Goal: Information Seeking & Learning: Check status

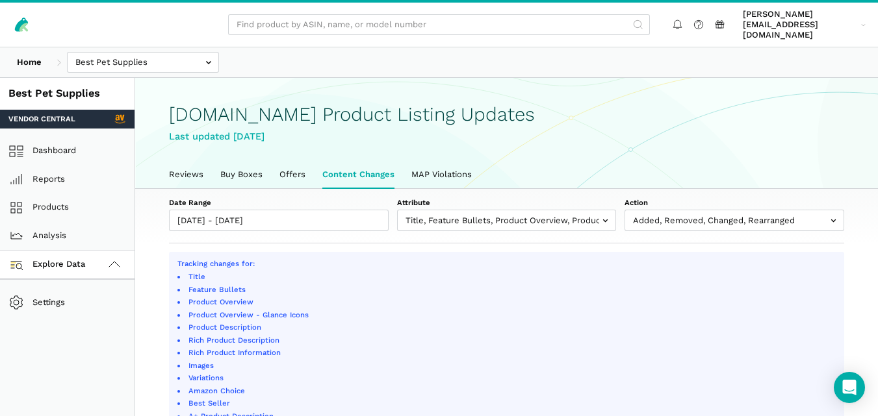
select select "100"
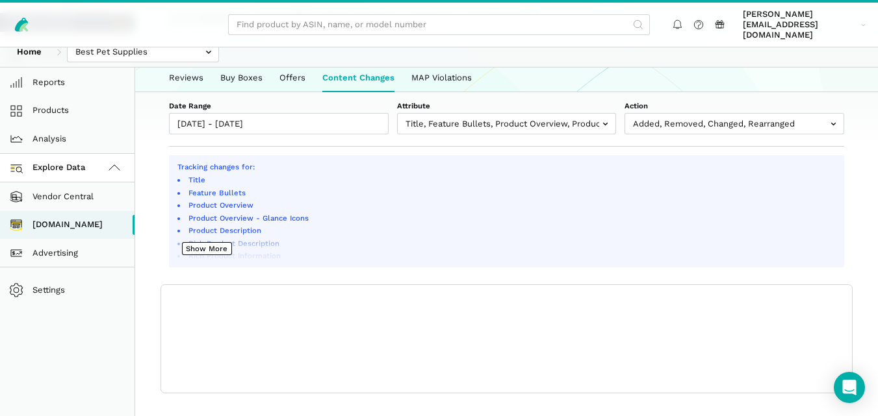
scroll to position [27, 0]
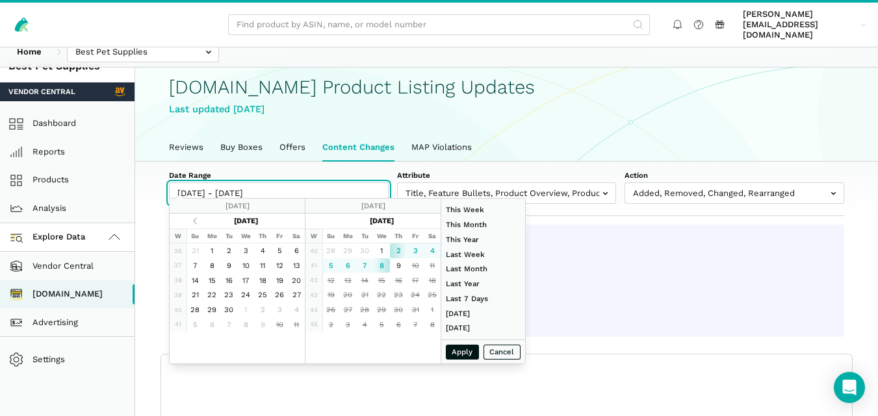
click at [300, 186] on input "[DATE] - [DATE]" at bounding box center [279, 193] width 220 height 21
type input "[DATE]"
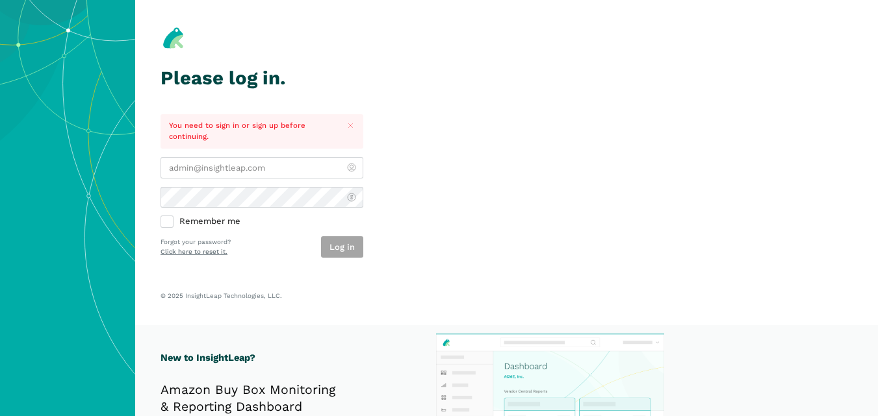
type input "[PERSON_NAME][EMAIL_ADDRESS][DOMAIN_NAME]"
click at [343, 248] on div "Log in" at bounding box center [342, 246] width 42 height 21
click at [343, 248] on button "Log in" at bounding box center [342, 246] width 42 height 21
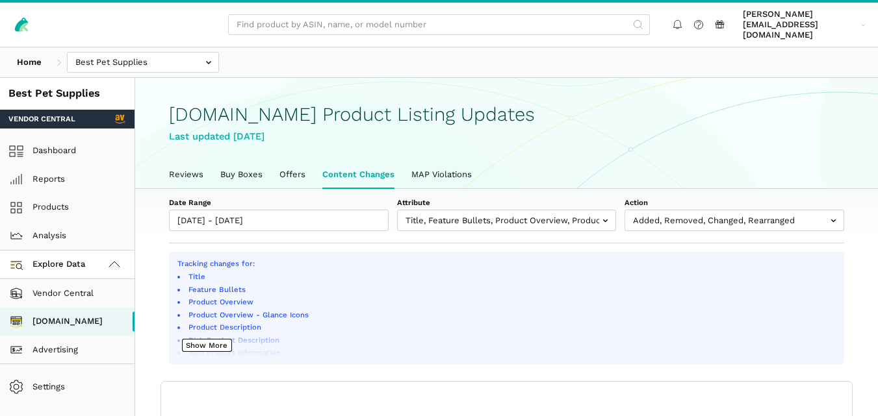
scroll to position [5, 0]
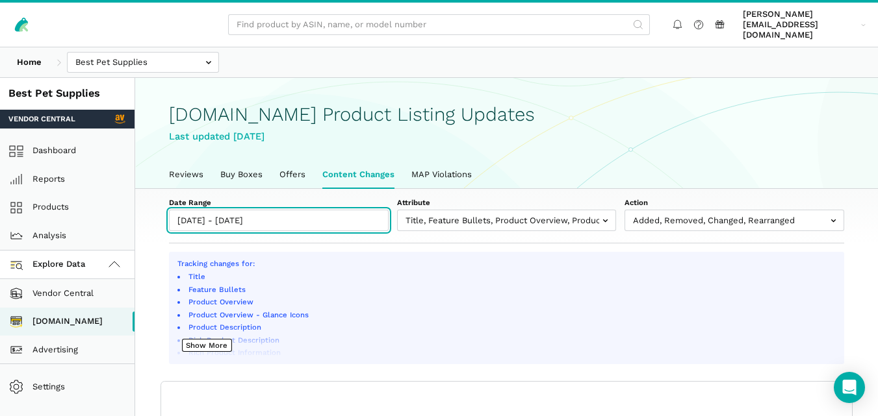
type input "[DATE]"
click at [277, 210] on input "[DATE] - [DATE]" at bounding box center [279, 220] width 220 height 21
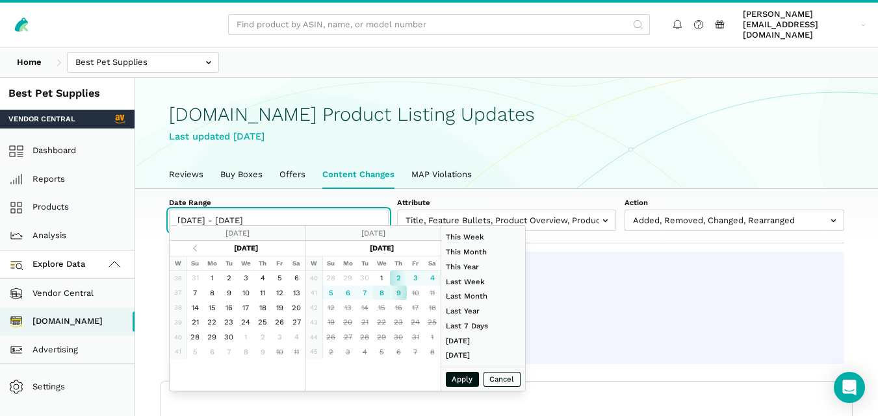
type input "[DATE]"
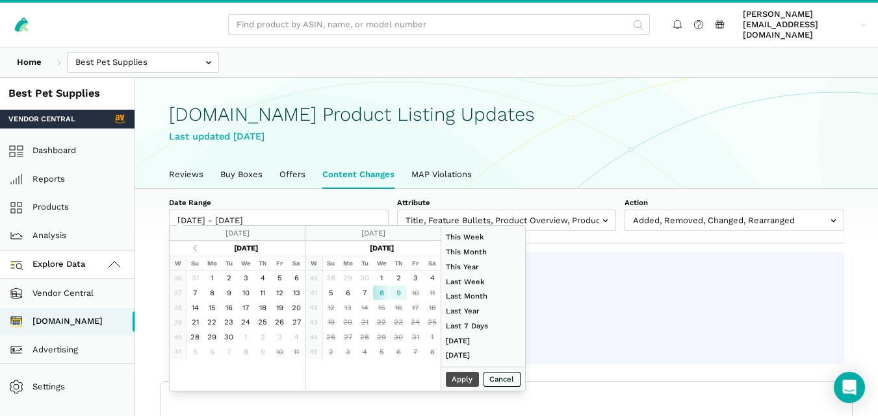
type input "10/09/2025"
type input "08/01/2025"
type input "08/31/2025"
type input "[DATE]"
type input "10/09/2025"
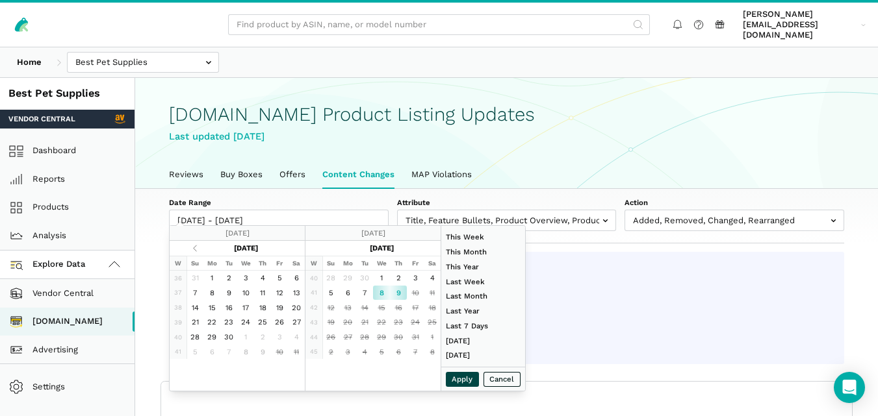
click at [459, 381] on button "Apply" at bounding box center [463, 379] width 34 height 15
type input "10/08/2025 - 10/09/2025"
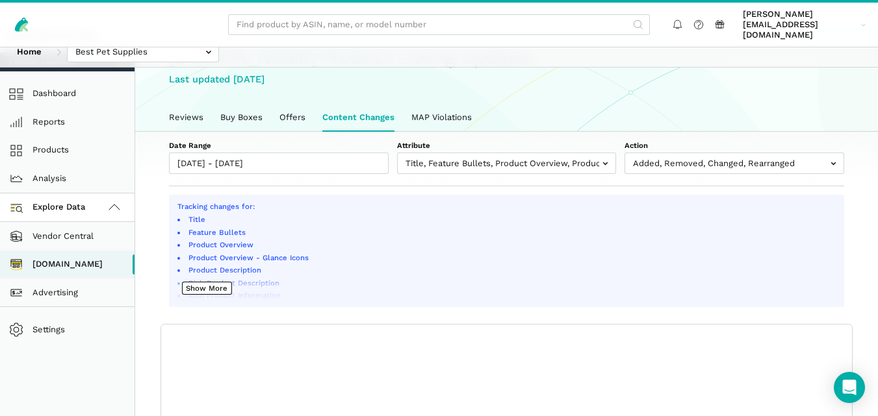
scroll to position [0, 0]
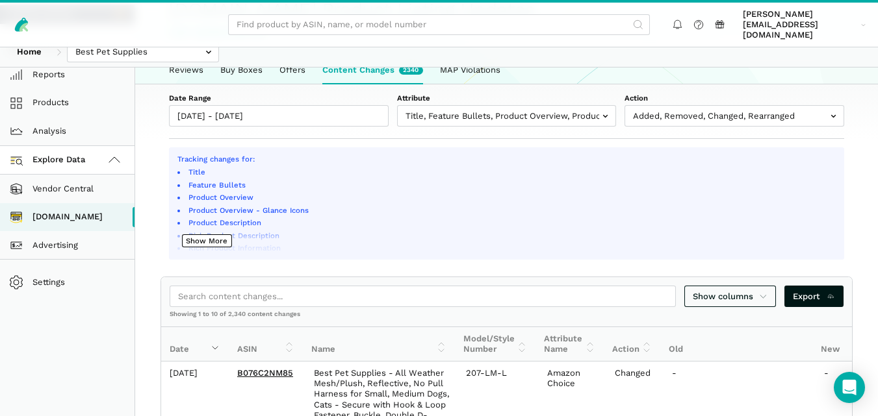
scroll to position [94, 0]
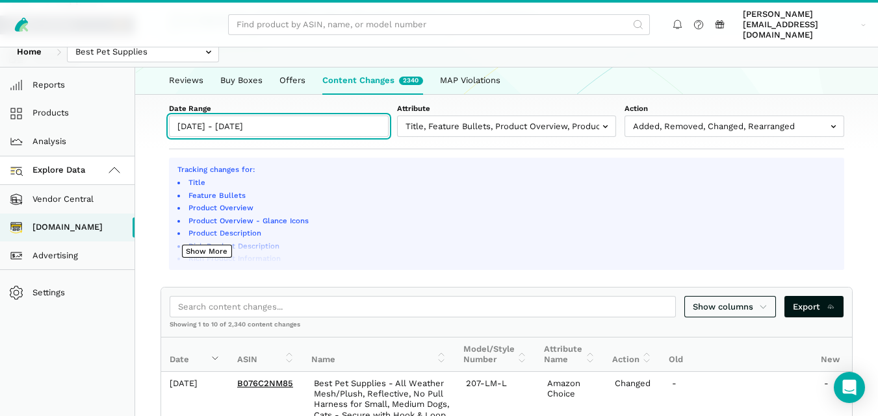
click at [343, 119] on input "10/02/2025 - 10/09/2025" at bounding box center [279, 126] width 220 height 21
type input "[DATE]"
type input "10/09/2025"
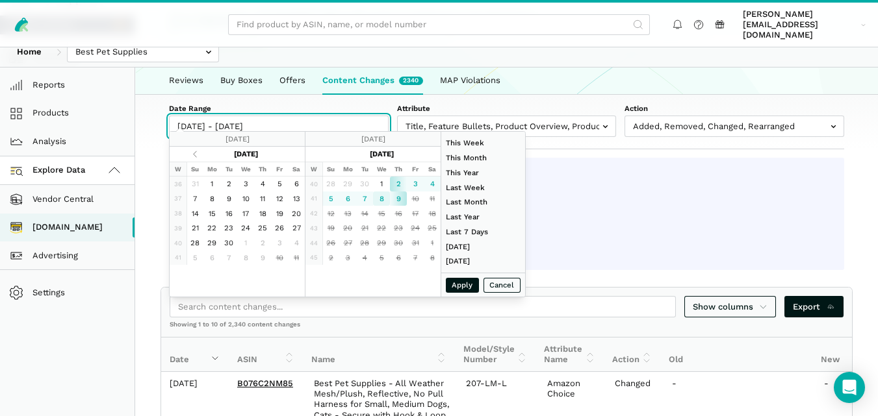
type input "[DATE]"
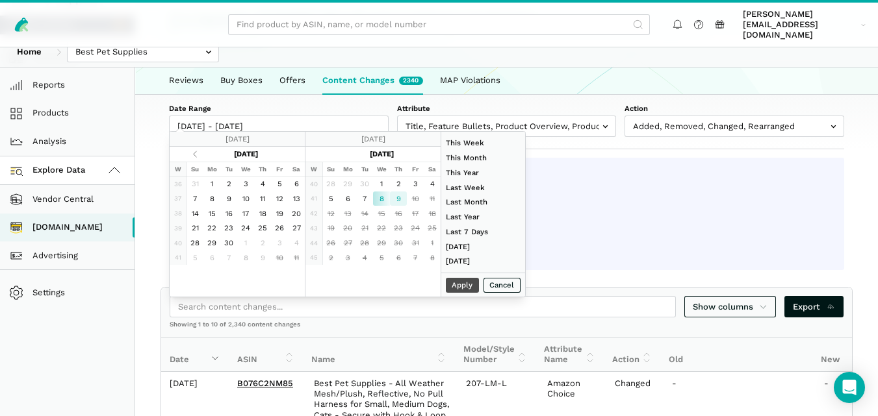
type input "10/09/2025"
type input "08/01/2025"
type input "08/31/2025"
type input "[DATE]"
type input "10/09/2025"
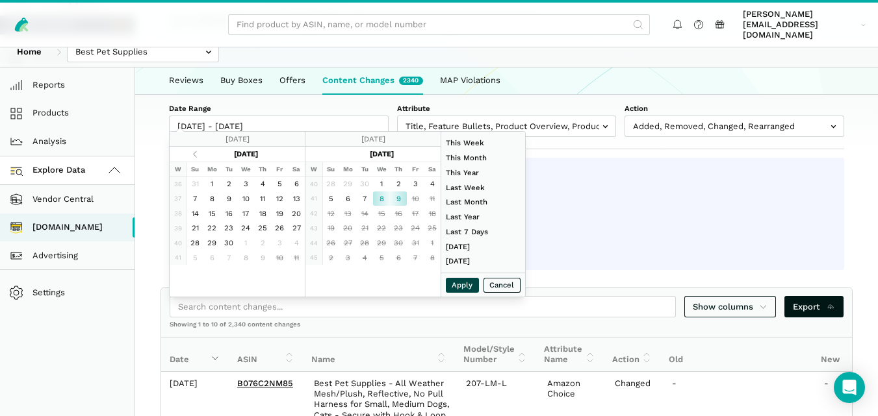
click at [457, 285] on button "Apply" at bounding box center [463, 285] width 34 height 15
type input "10/08/2025 - 10/09/2025"
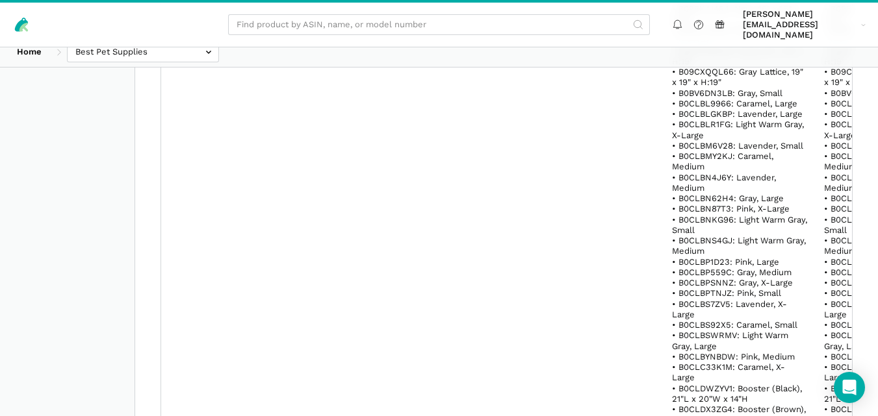
scroll to position [2590, 0]
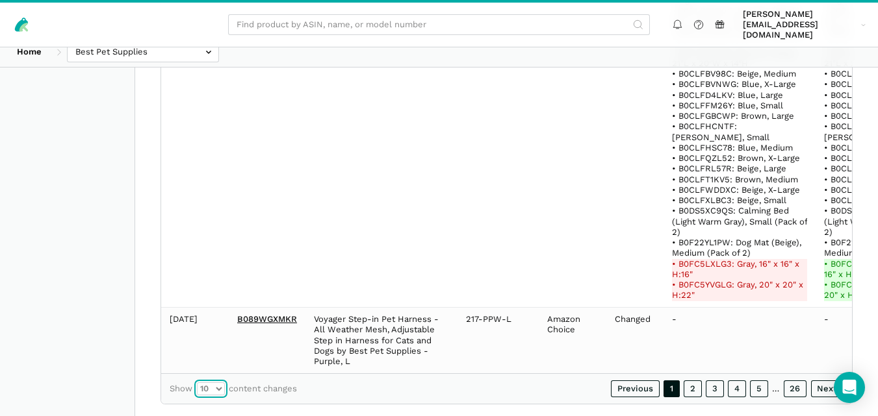
click at [216, 383] on select "10 25 50 100" at bounding box center [211, 389] width 28 height 13
select select "100"
click at [197, 383] on select "10 25 50 100" at bounding box center [211, 389] width 28 height 13
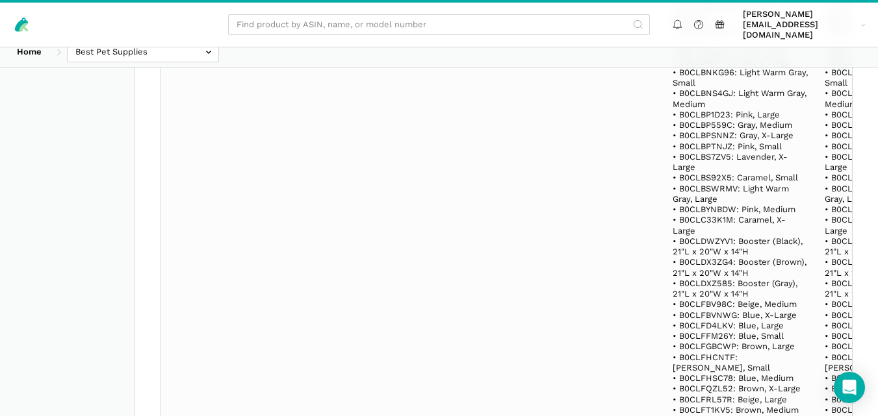
scroll to position [22394, 0]
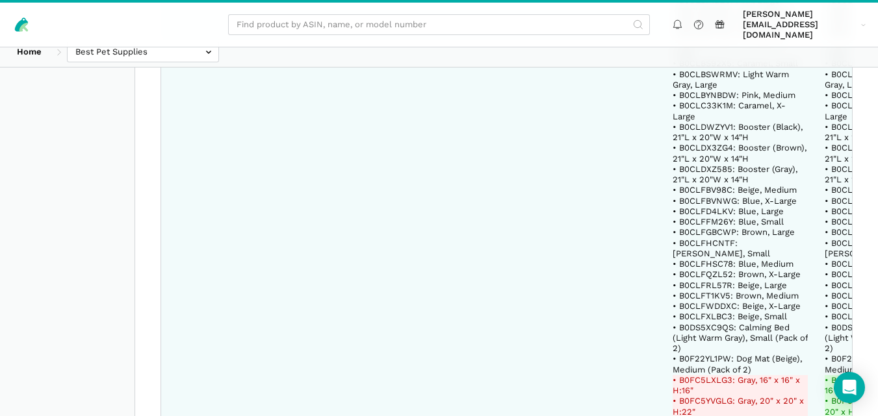
click at [708, 375] on del "• B0FC5LXLG3: Gray, 16" x 16" x H:16"" at bounding box center [739, 385] width 135 height 21
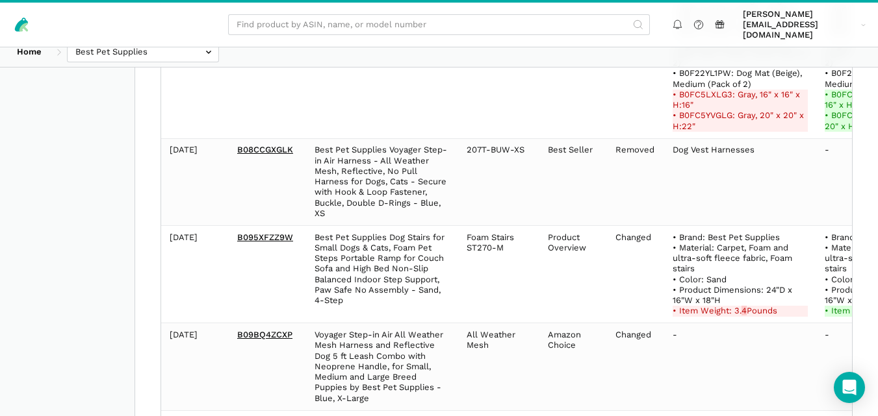
scroll to position [19338, 0]
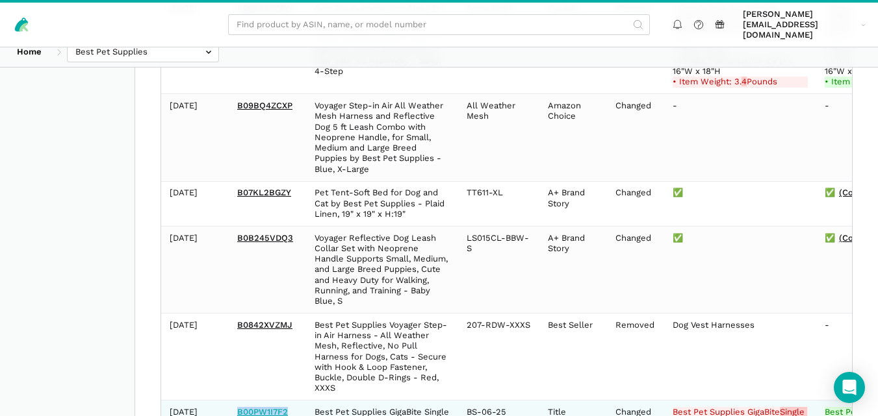
drag, startPoint x: 289, startPoint y: 261, endPoint x: 237, endPoint y: 262, distance: 52.0
copy link "B00PW1I7F2"
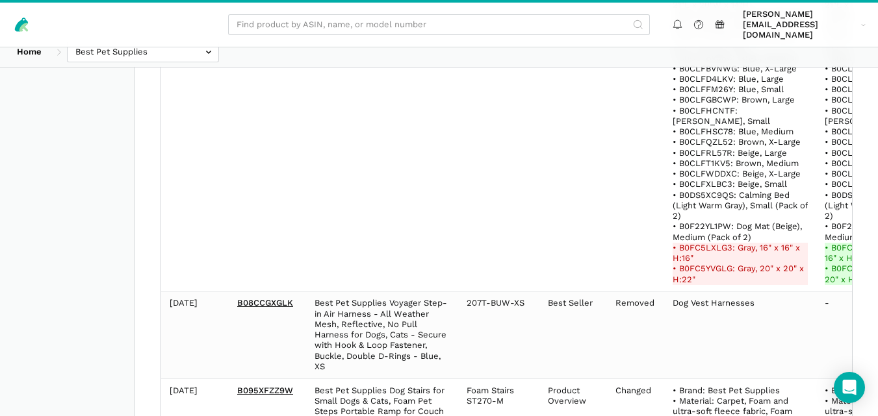
scroll to position [18841, 0]
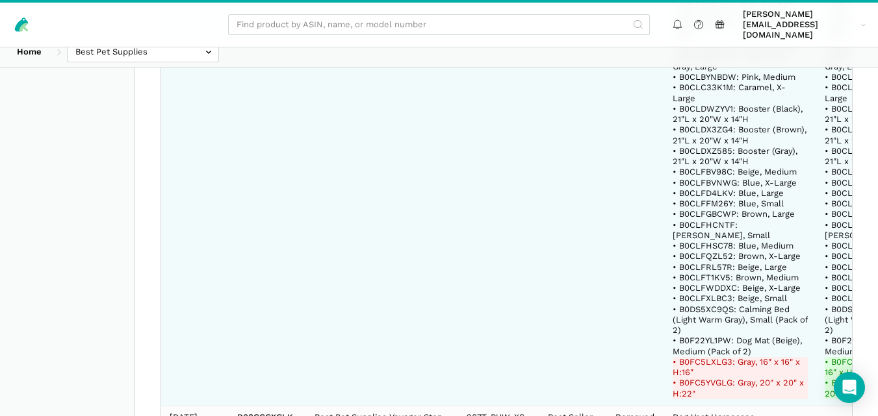
click at [714, 357] on del "• B0FC5LXLG3: Gray, 16" x 16" x H:16"" at bounding box center [739, 367] width 135 height 21
copy del "B0FC5LXLG3"
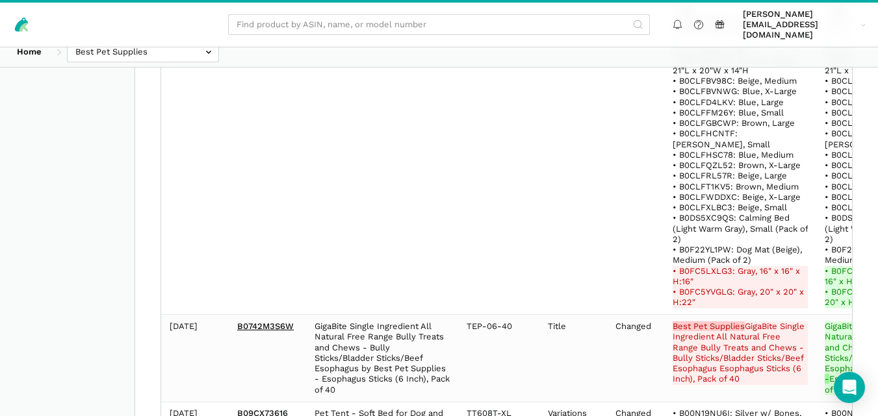
scroll to position [17809, 0]
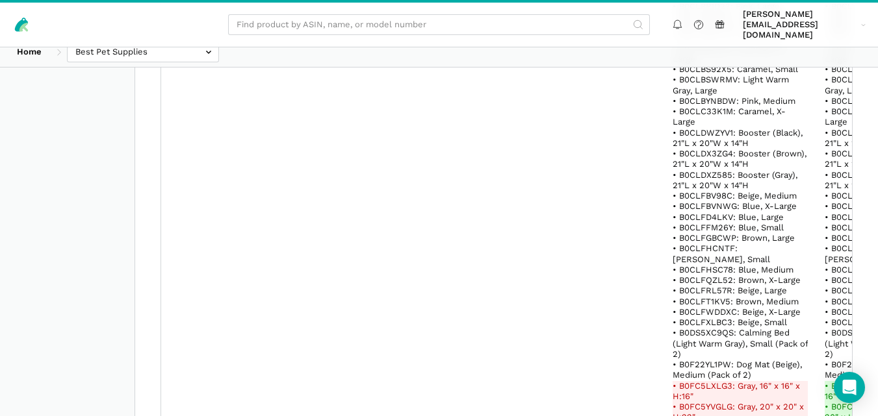
drag, startPoint x: 284, startPoint y: 305, endPoint x: 235, endPoint y: 300, distance: 48.9
copy link "B0742M3S6W"
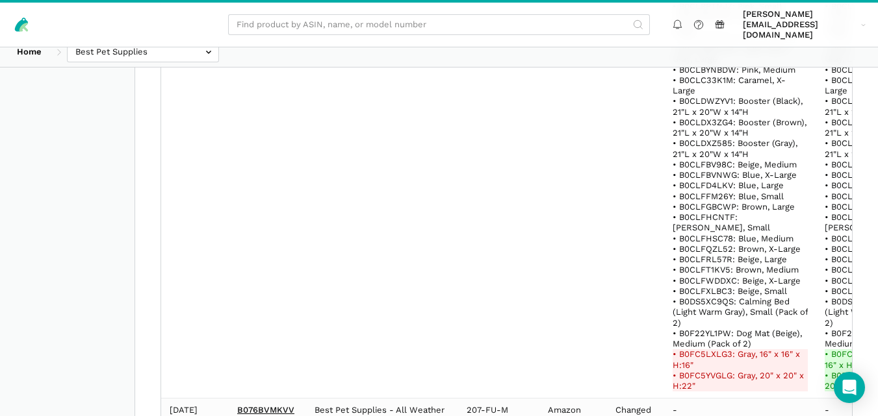
scroll to position [13719, 0]
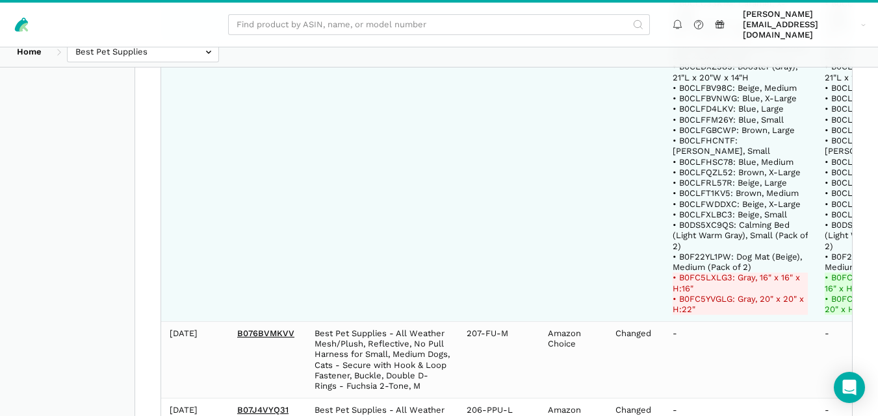
click at [717, 273] on del "• B0FC5LXLG3: Gray, 16" x 16" x H:16"" at bounding box center [739, 283] width 135 height 21
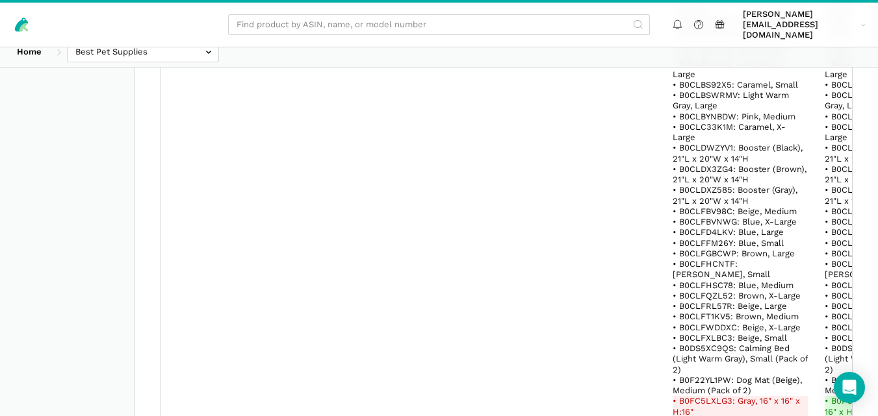
scroll to position [3478, 0]
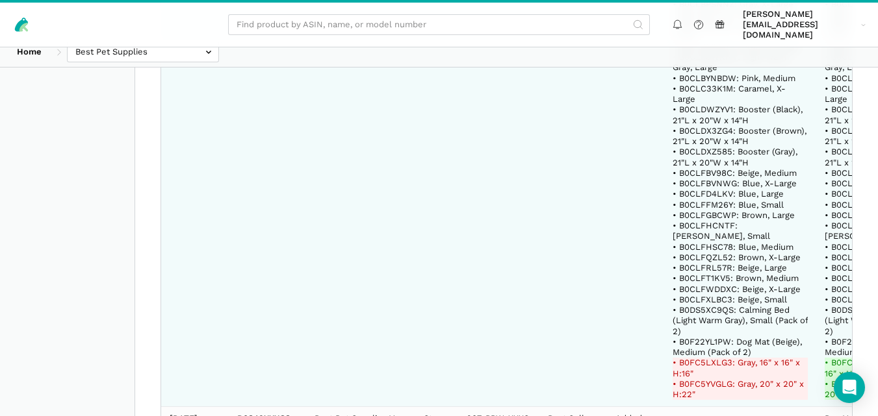
click at [716, 358] on del "• B0FC5LXLG3: Gray, 16" x 16" x H:16"" at bounding box center [739, 368] width 135 height 21
copy del "B0FC5LXLG3"
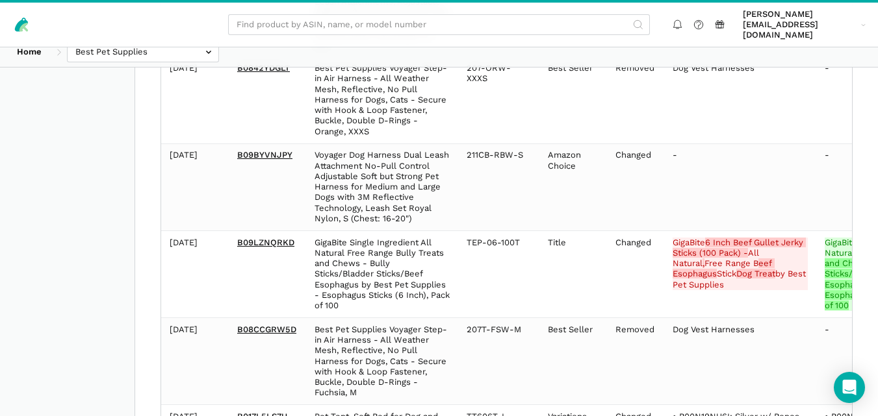
scroll to position [611, 0]
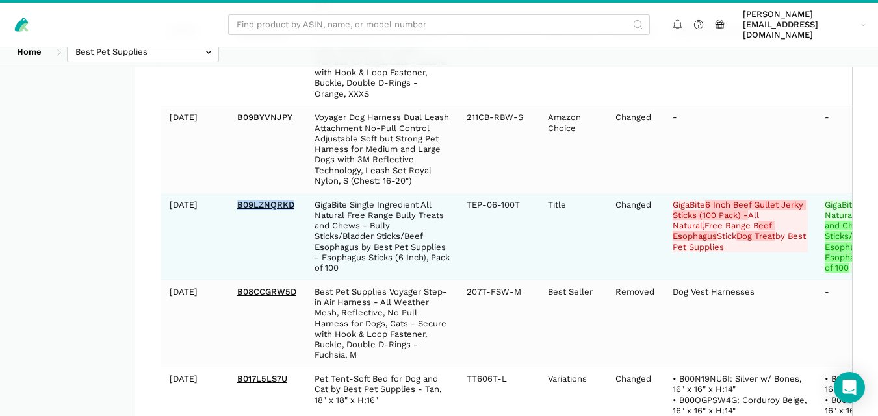
drag, startPoint x: 297, startPoint y: 190, endPoint x: 233, endPoint y: 193, distance: 63.7
click at [233, 193] on td "B09LZNQRKD" at bounding box center [267, 236] width 77 height 87
copy link "B09LZNQRKD"
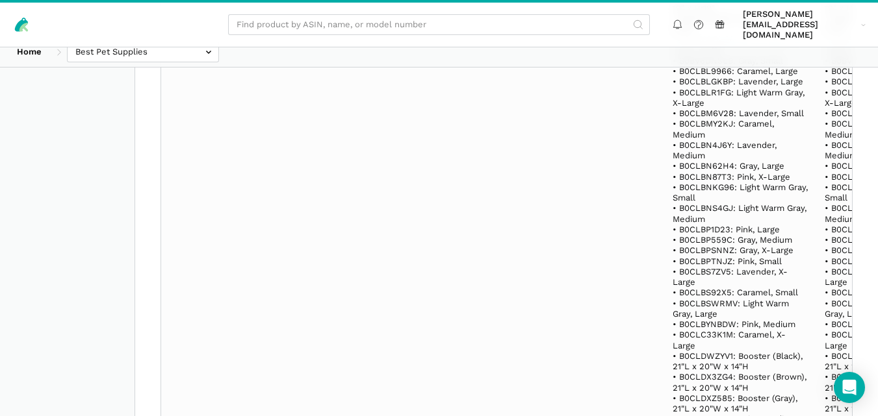
scroll to position [22471, 0]
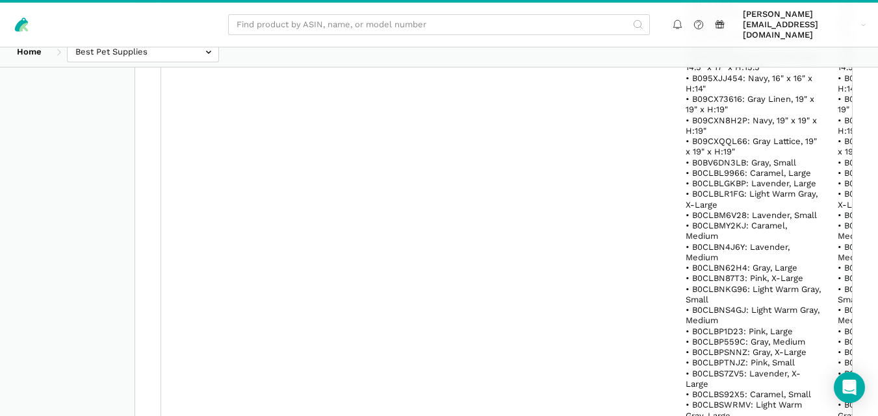
scroll to position [21089, 0]
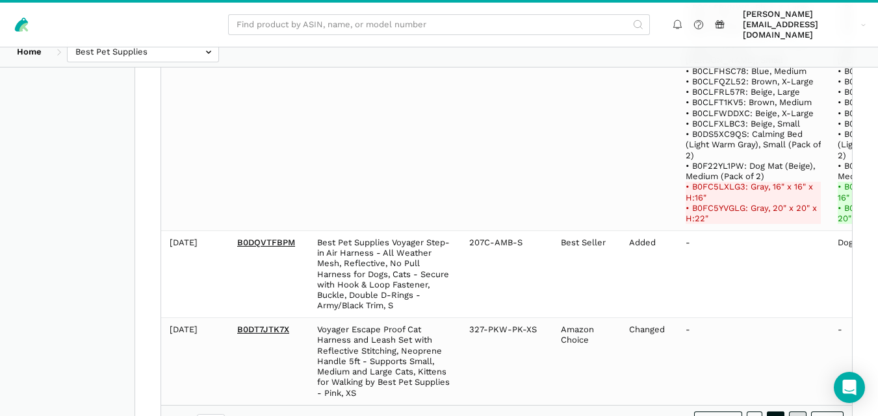
click at [794, 412] on link "3" at bounding box center [798, 420] width 18 height 17
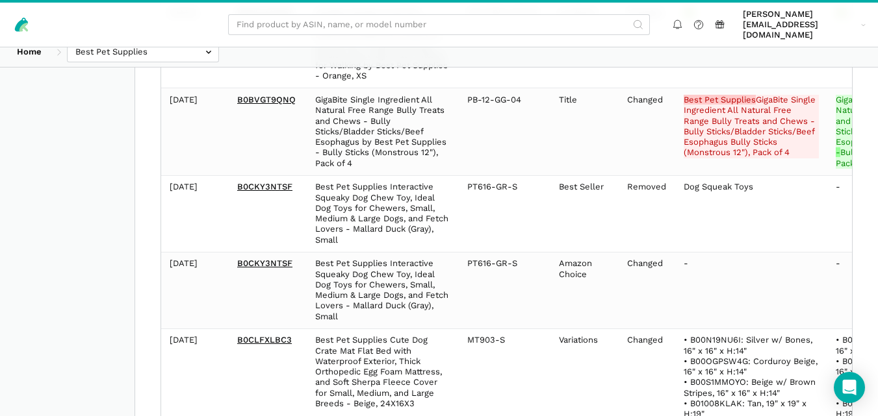
scroll to position [0, 0]
